Goal: Information Seeking & Learning: Learn about a topic

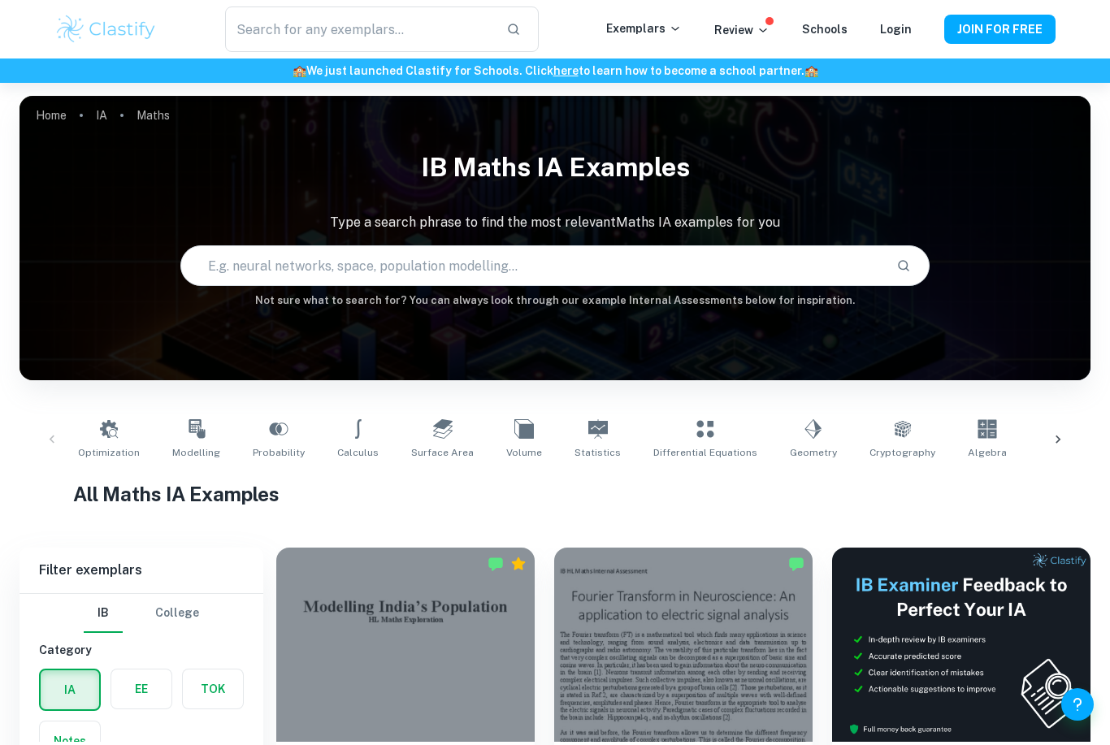
click at [257, 266] on input "text" at bounding box center [532, 265] width 703 height 45
type input "Fourier"
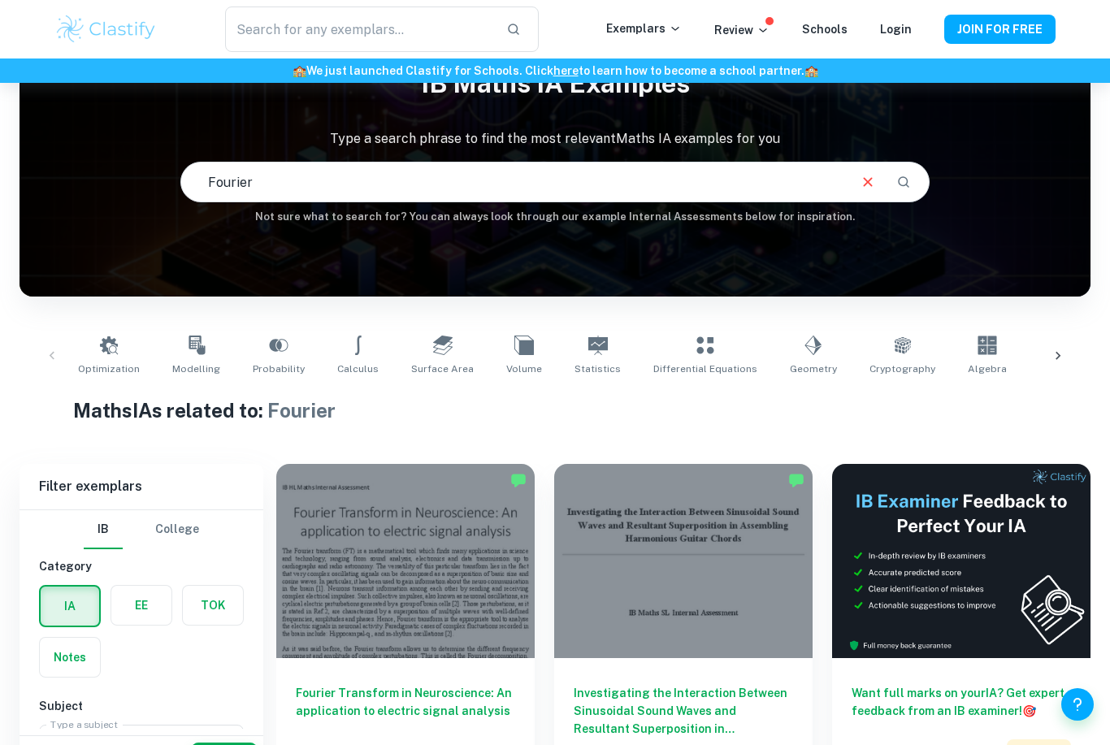
scroll to position [160, 0]
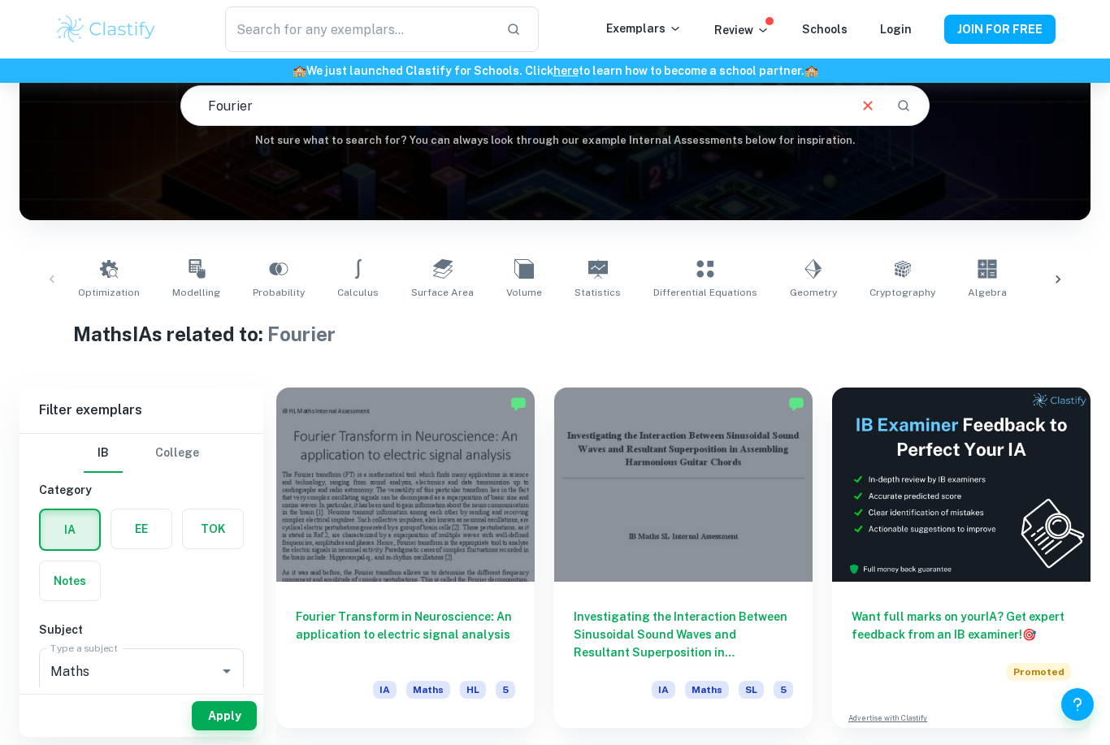
click at [409, 634] on h6 "Fourier Transform in Neuroscience: An application to electric signal analysis" at bounding box center [405, 635] width 219 height 54
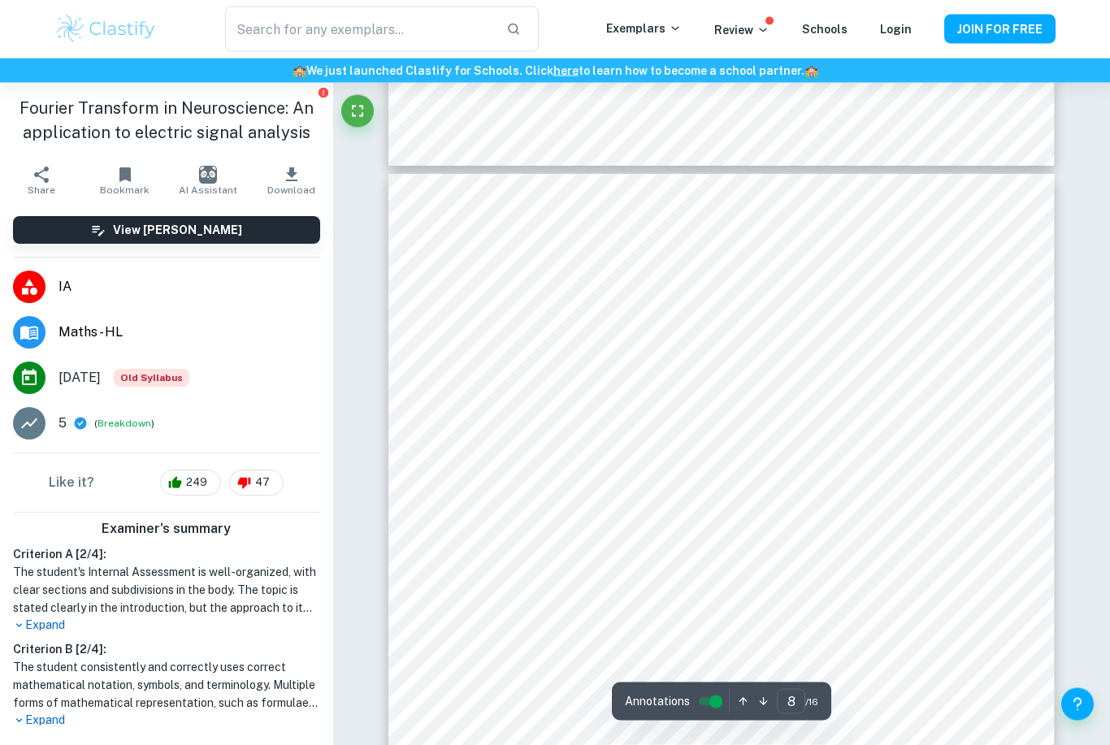
scroll to position [6810, 0]
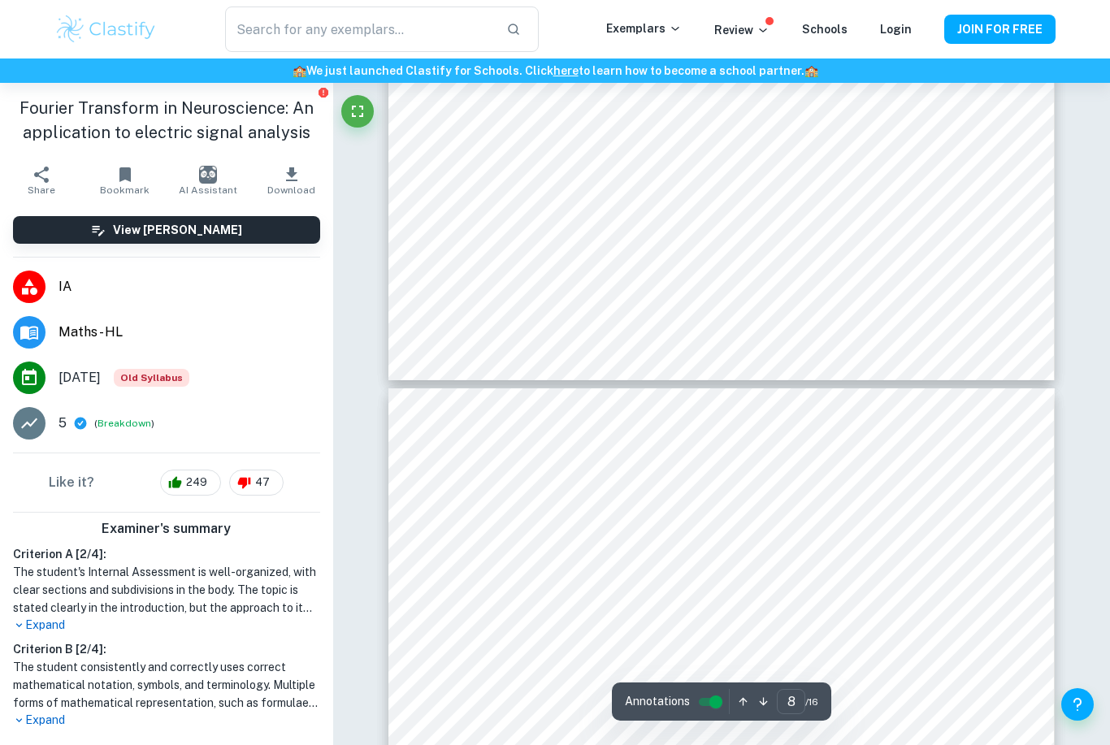
type input "7"
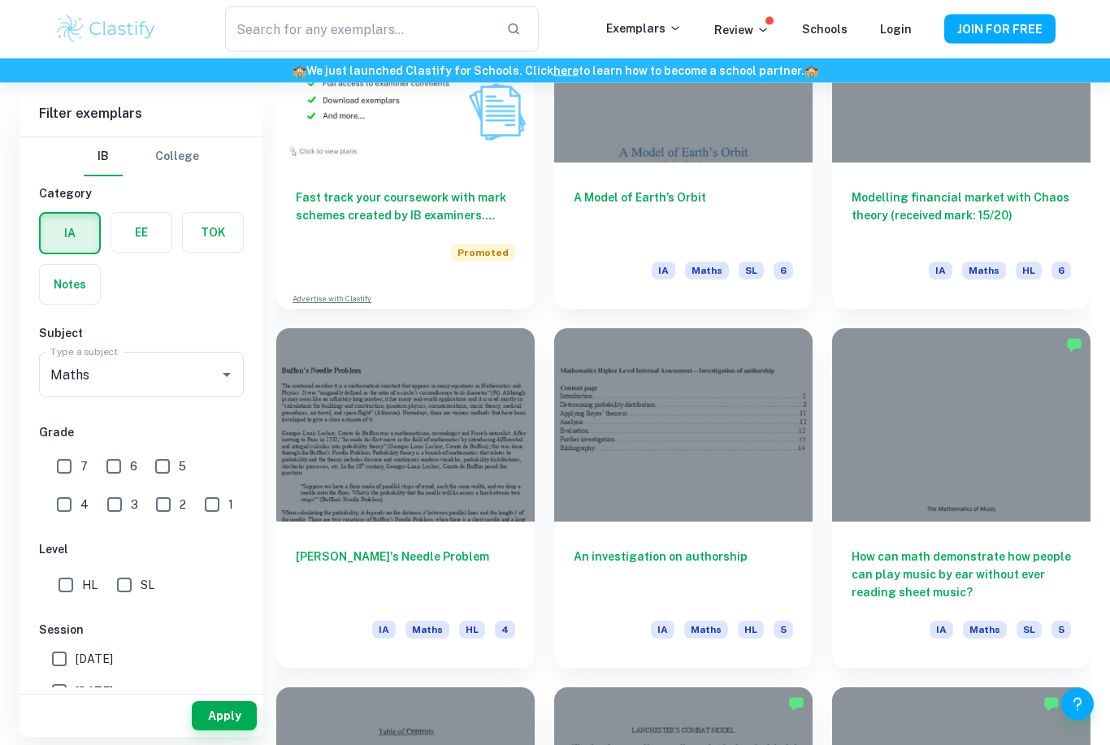
scroll to position [1350, 0]
